Goal: Transaction & Acquisition: Purchase product/service

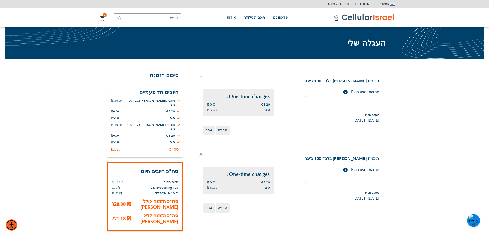
click at [202, 75] on icon at bounding box center [201, 76] width 3 height 3
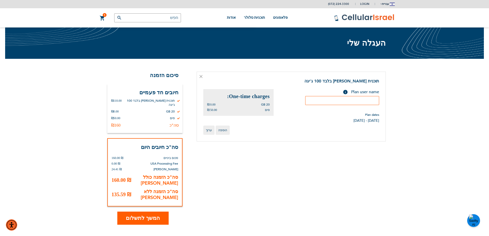
click at [158, 212] on button "המשך לתשלום" at bounding box center [142, 218] width 51 height 13
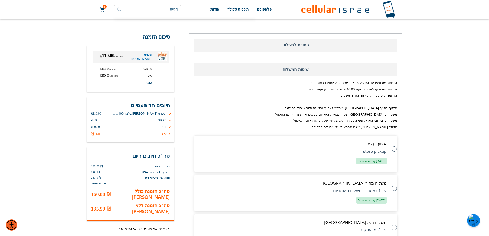
scroll to position [51, 0]
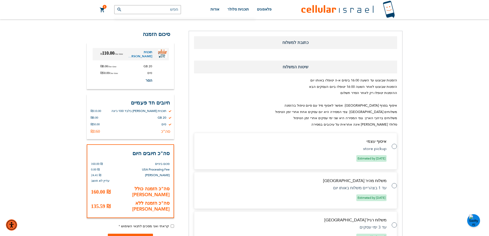
select select "IL"
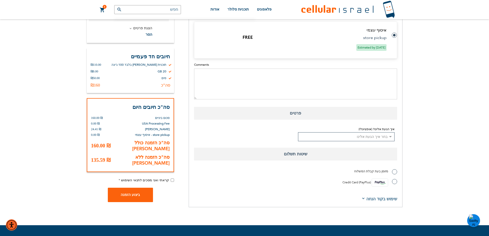
scroll to position [308, 0]
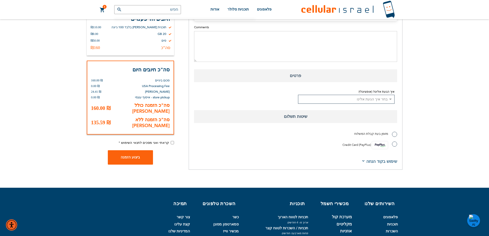
click at [364, 100] on select "בחר איך הגעת אלינו Existing Customer Friend Other School/Group BP Kol Bramah Ec…" at bounding box center [346, 99] width 97 height 9
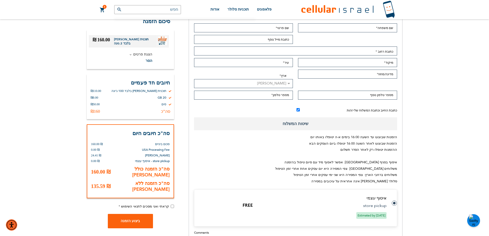
scroll to position [77, 0]
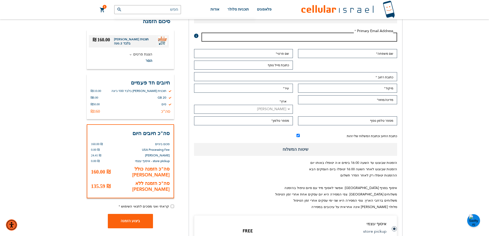
click at [359, 34] on input "כתובת דוא"ל" at bounding box center [299, 37] width 195 height 9
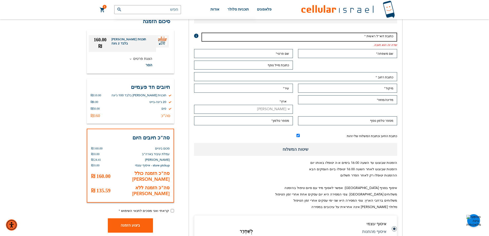
click at [370, 39] on input "כתובת דוא"ל" at bounding box center [299, 37] width 195 height 9
type input "[EMAIL_ADDRESS][DOMAIN_NAME]"
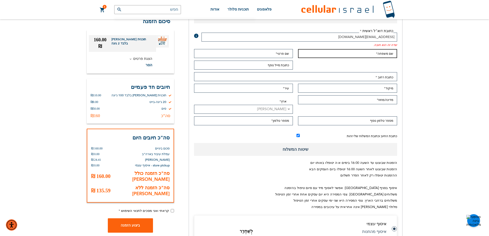
click at [382, 51] on input "שם משפחה" at bounding box center [347, 53] width 99 height 9
type input "t"
type input "[PERSON_NAME]"
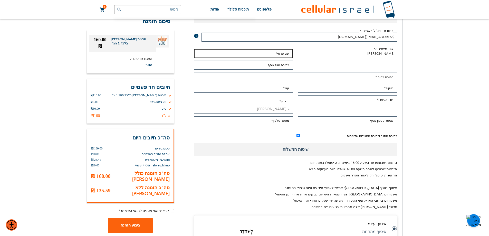
click at [285, 52] on input "שם פרטי" at bounding box center [243, 53] width 99 height 9
type input "[PERSON_NAME]"
click at [286, 63] on input "כתובת מייל נוסף" at bounding box center [243, 65] width 99 height 9
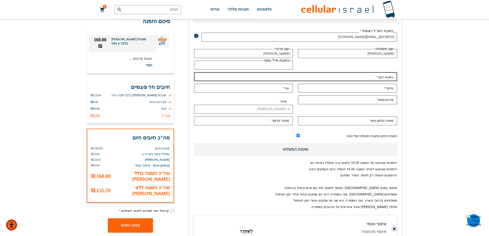
click at [327, 80] on input "כתובת רחוב: Line 1" at bounding box center [295, 76] width 203 height 9
type input "[PERSON_NAME] [DEMOGRAPHIC_DATA] 12"
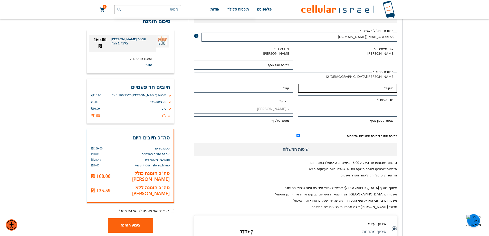
click at [367, 90] on input "מיקוד" at bounding box center [347, 88] width 99 height 9
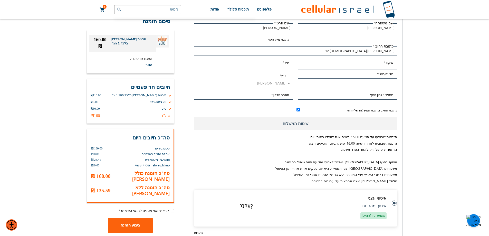
click at [299, 120] on span "שיטות המשלוח" at bounding box center [295, 123] width 203 height 13
click at [314, 123] on span "שיטות המשלוח" at bounding box center [295, 123] width 203 height 13
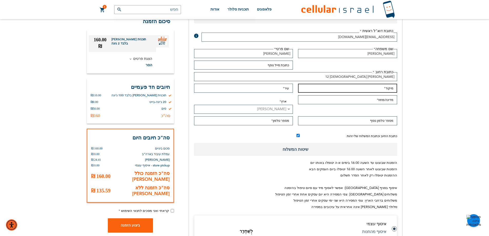
click at [373, 91] on input "מיקוד" at bounding box center [347, 88] width 99 height 9
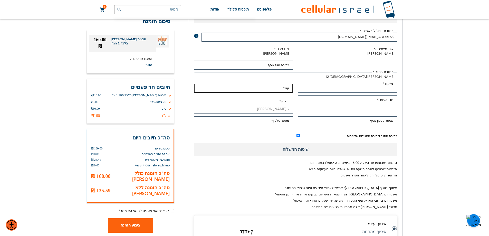
click at [279, 86] on input "עיר" at bounding box center [243, 88] width 99 height 9
type input "כפר חבד"
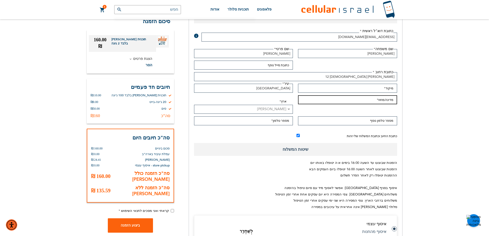
click at [356, 101] on input "מדינה/מחוז" at bounding box center [347, 99] width 99 height 9
type input "[PERSON_NAME]"
click at [273, 107] on select "ישראל ─────────── ארצות הברית קנדה" at bounding box center [243, 109] width 99 height 9
click at [276, 106] on select "ישראל ─────────── ארצות הברית קנדה" at bounding box center [243, 109] width 99 height 9
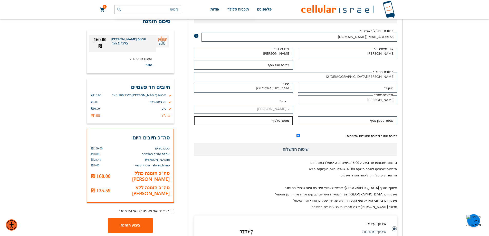
click at [285, 120] on input "מספר טלפון" at bounding box center [243, 120] width 99 height 9
type input "0584185050"
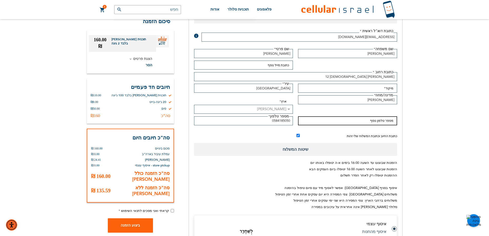
click at [369, 122] on input "מספר טלפון נוסף" at bounding box center [347, 120] width 99 height 9
click at [329, 148] on span "שיטות המשלוח" at bounding box center [295, 149] width 203 height 13
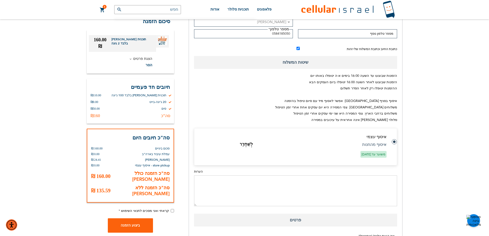
scroll to position [180, 0]
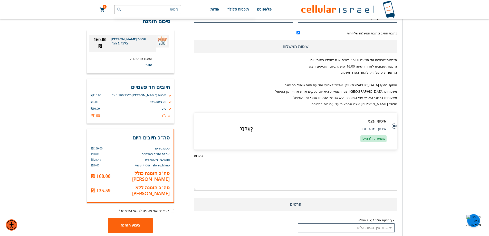
click at [246, 127] on font "לְשַׁחְרֵר" at bounding box center [246, 129] width 13 height 4
click at [357, 161] on textarea "הערות" at bounding box center [295, 175] width 203 height 31
click at [362, 174] on textarea "הערות" at bounding box center [295, 175] width 203 height 31
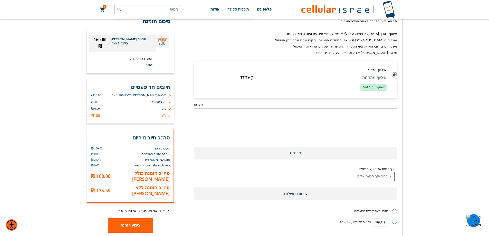
click at [363, 151] on span "פרטים" at bounding box center [295, 153] width 203 height 13
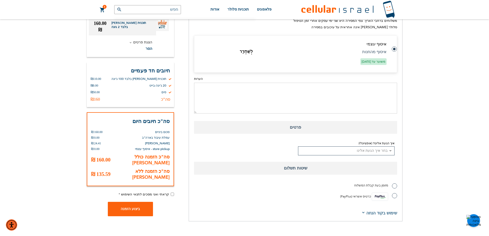
click at [395, 186] on label "מזומן בעת קבלת המשלוח" at bounding box center [375, 185] width 43 height 5
radio input "true"
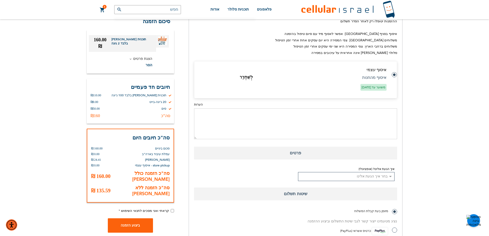
scroll to position [308, 0]
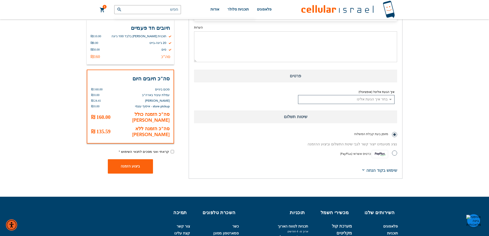
click at [385, 101] on select "בחר איך הגעת אלינו לקוח קיים חבר אַחֵר בית ספר/קבוצה לחץ דם קול ברמה הֵד תורה ט…" at bounding box center [346, 99] width 97 height 9
click at [425, 146] on div "(072) 224-3300 כְּנִיסָה לַמַעֲרֶכֶת הרשמה למערכת כניסה עברית אַנגְלִית" at bounding box center [244, 5] width 489 height 627
click at [396, 155] on label "כרטיס אשראי (PayPlus)" at bounding box center [368, 154] width 57 height 8
radio input "true"
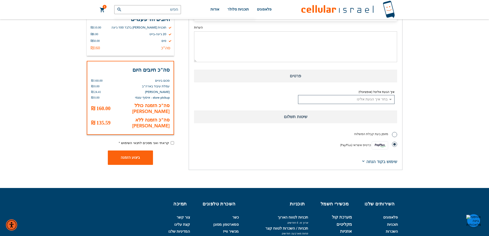
click at [172, 142] on input "קראתי ואני מסכים לתנאי השימוש" at bounding box center [172, 142] width 3 height 3
checkbox input "true"
click at [136, 159] on span "ביצוע הזמנה" at bounding box center [130, 158] width 19 height 4
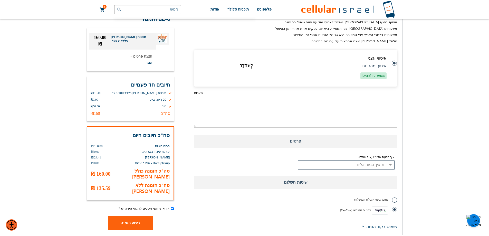
scroll to position [300, 0]
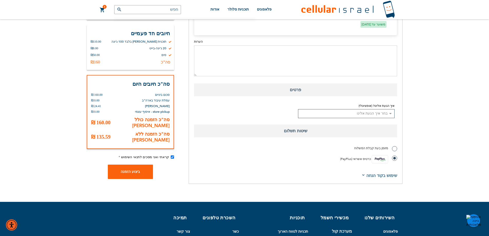
click at [367, 175] on span "שימוש בקוד הנחה" at bounding box center [379, 176] width 36 height 6
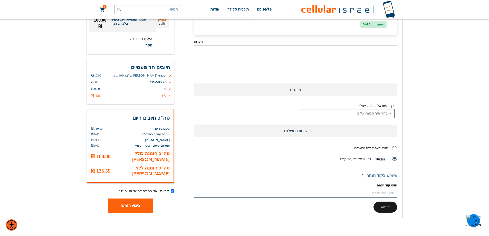
click at [379, 176] on span "שימוש בקוד הנחה" at bounding box center [381, 176] width 31 height 6
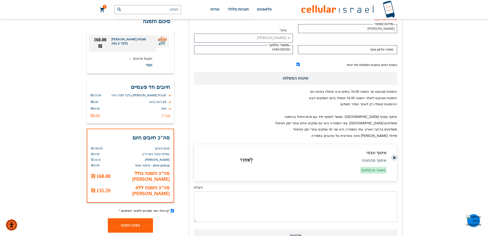
scroll to position [77, 0]
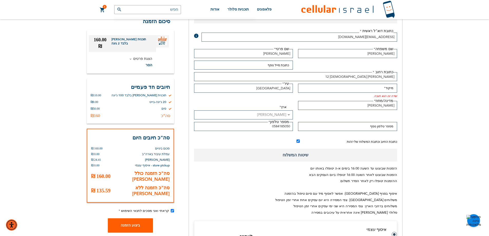
click at [136, 218] on button "ביצוע הזמנה" at bounding box center [130, 225] width 45 height 14
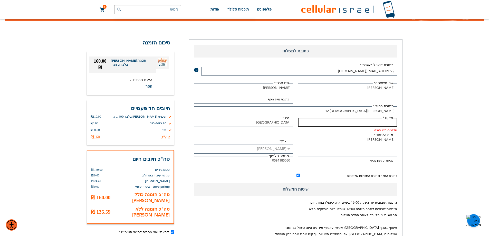
click at [370, 123] on input "מיקוד" at bounding box center [347, 122] width 99 height 9
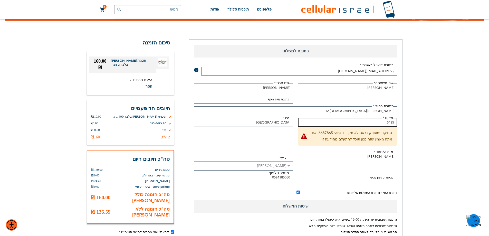
drag, startPoint x: 384, startPoint y: 121, endPoint x: 416, endPoint y: 121, distance: 32.1
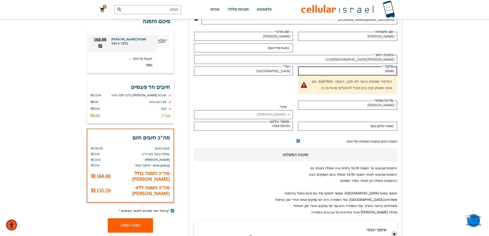
scroll to position [171, 0]
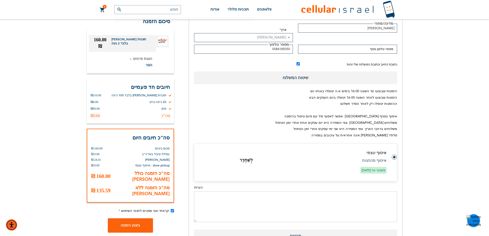
type input "66840"
click at [135, 56] on span "הצגת פרטים" at bounding box center [123, 59] width 60 height 6
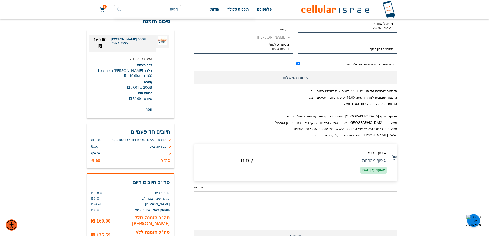
click at [136, 56] on span "הצגת פרטים" at bounding box center [123, 59] width 60 height 6
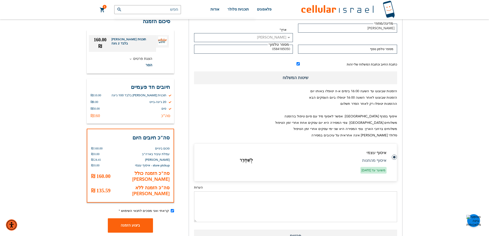
drag, startPoint x: 129, startPoint y: 180, endPoint x: 71, endPoint y: 205, distance: 63.6
click at [71, 205] on div "(072) 224-3300 כְּנִיסָה לַמַעֲרֶכֶת הרשמה למערכת כניסה עברית אַנגְלִית" at bounding box center [244, 149] width 489 height 641
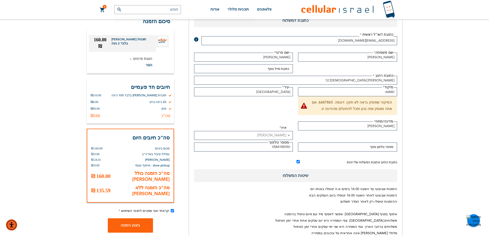
scroll to position [69, 0]
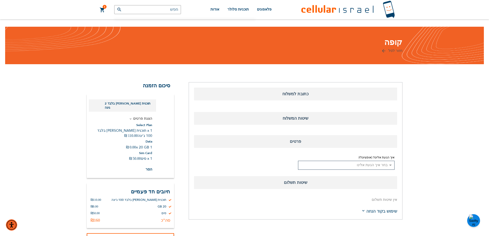
select select "IL"
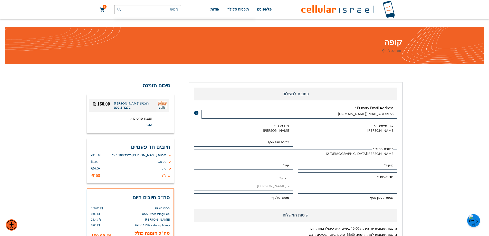
checkbox input "true"
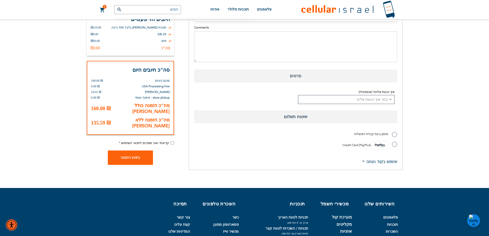
scroll to position [308, 0]
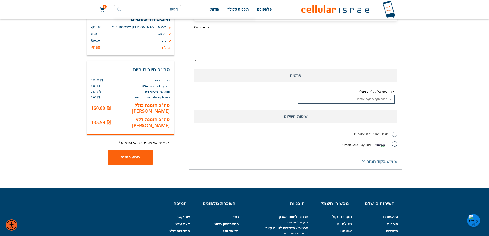
click at [173, 143] on input "קראתי ואני מסכים לתנאי השימוש" at bounding box center [172, 142] width 3 height 3
checkbox input "false"
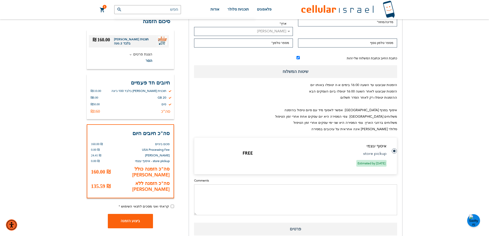
scroll to position [154, 0]
click at [392, 149] on label at bounding box center [392, 149] width 0 height 0
click at [350, 203] on textarea "Comments" at bounding box center [295, 200] width 203 height 31
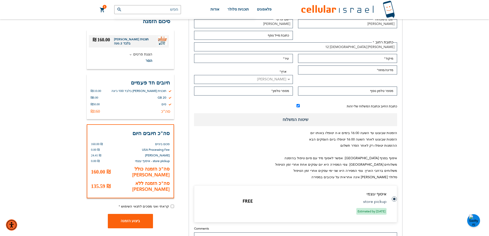
scroll to position [77, 0]
